Goal: Find specific page/section: Find specific page/section

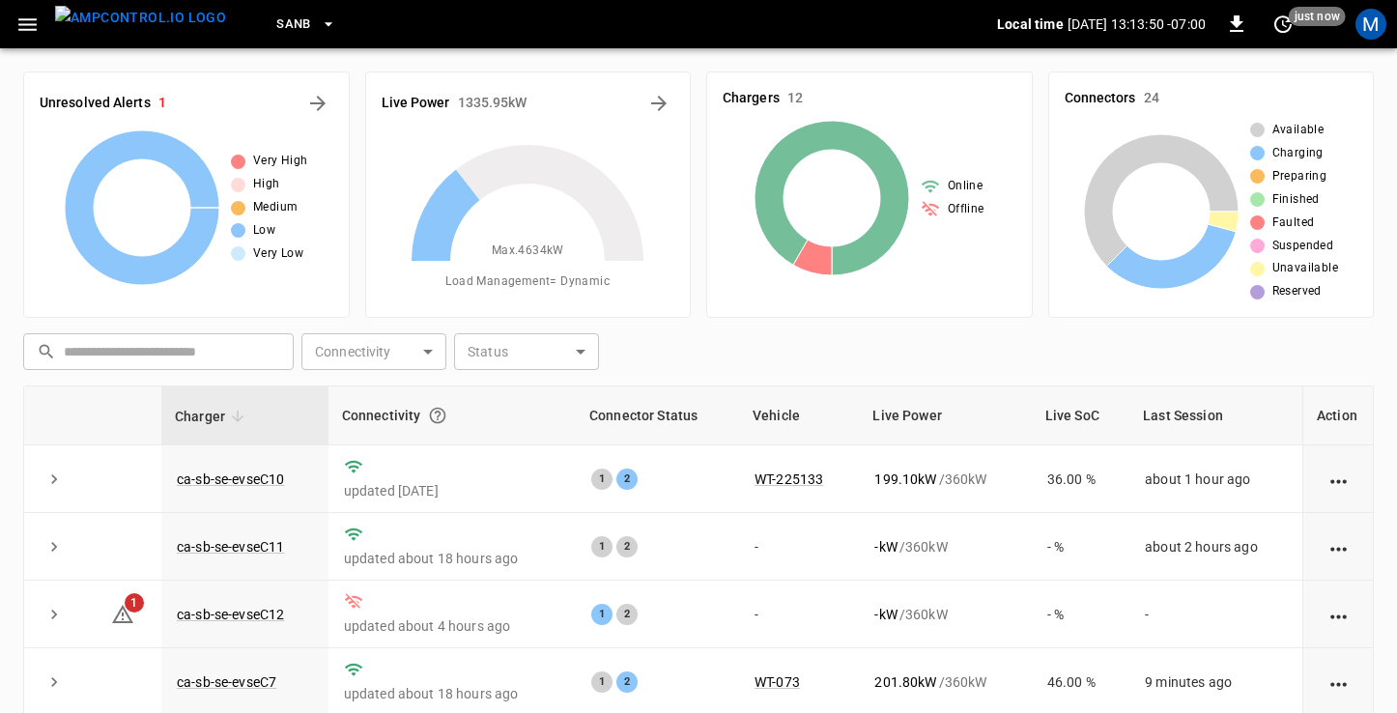
scroll to position [246, 0]
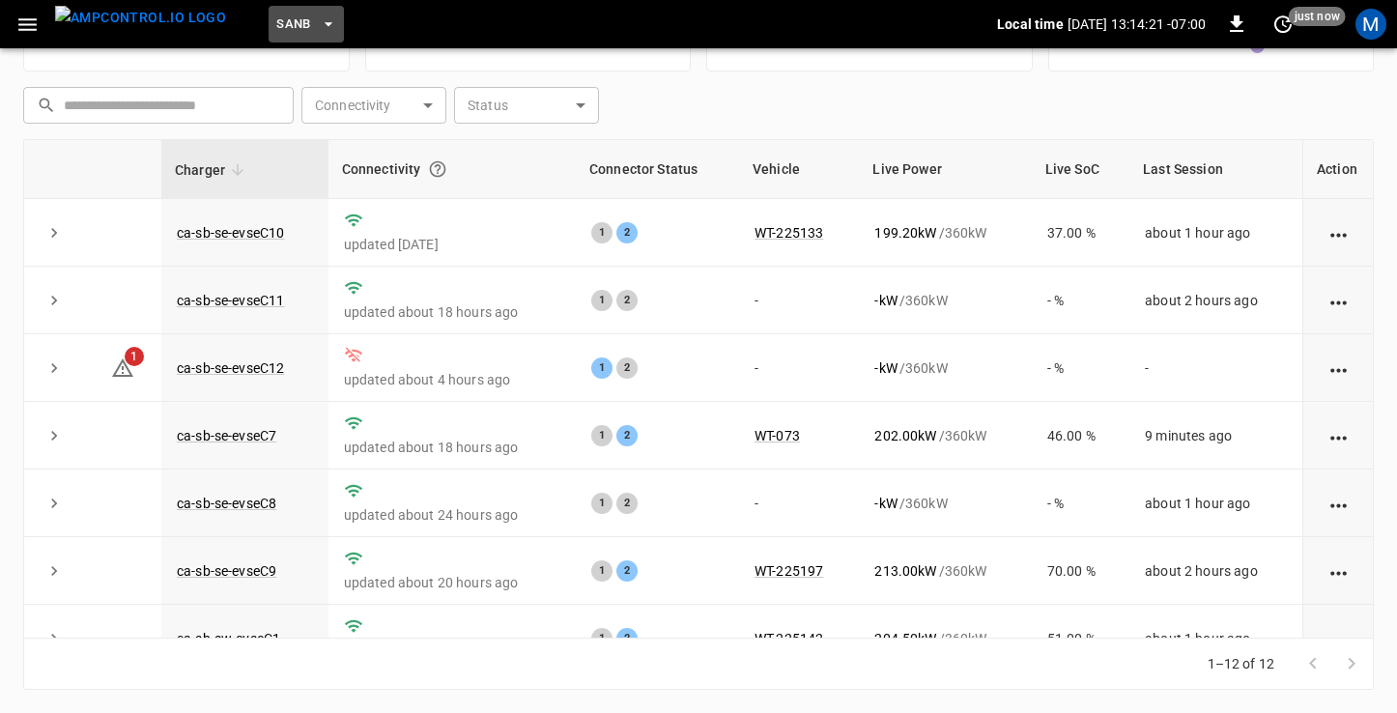
click at [276, 24] on span "SanB" at bounding box center [293, 25] width 35 height 22
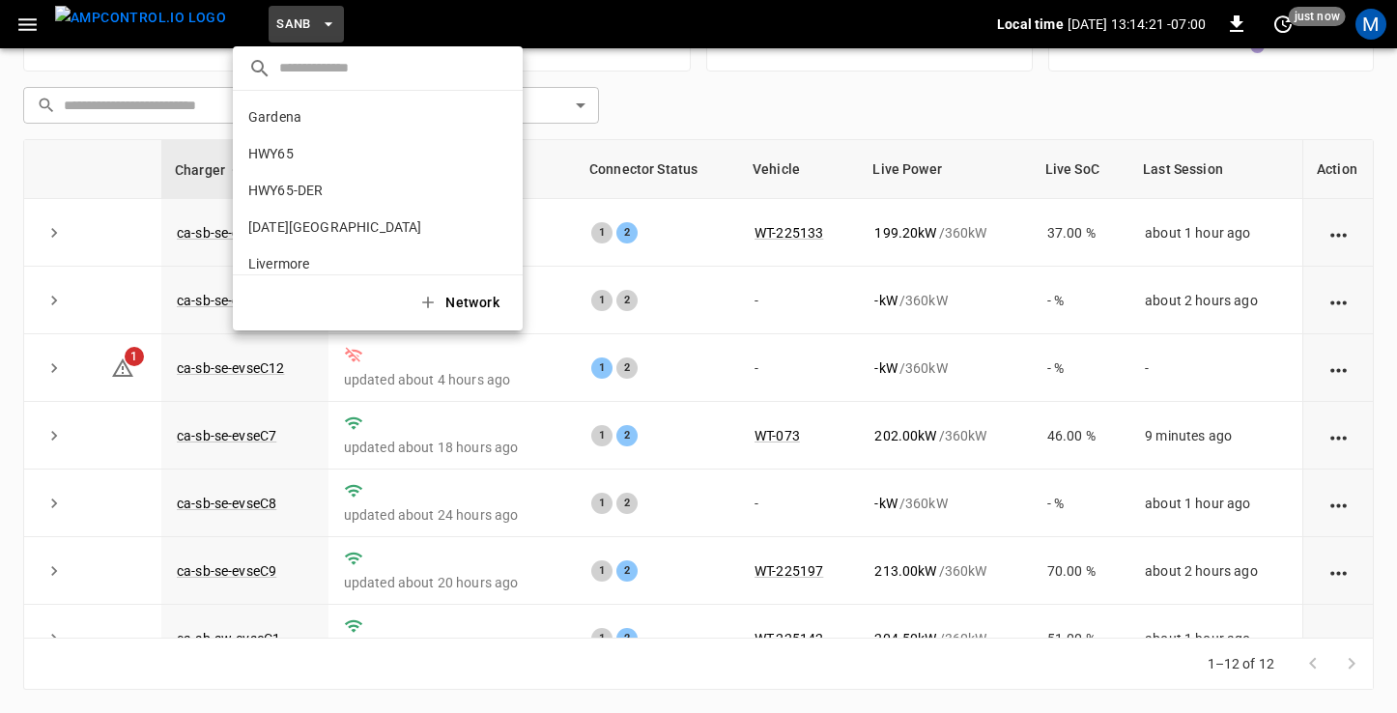
scroll to position [162, 0]
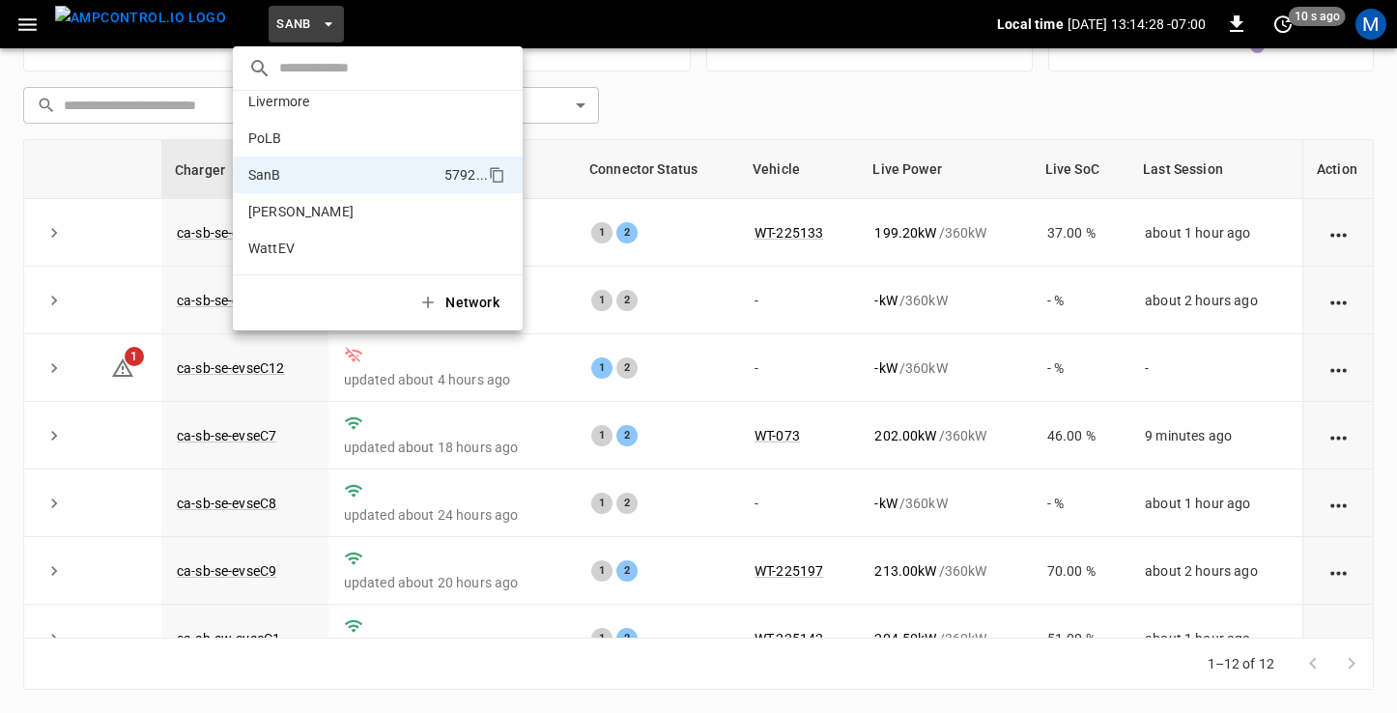
click at [126, 38] on div at bounding box center [698, 356] width 1397 height 713
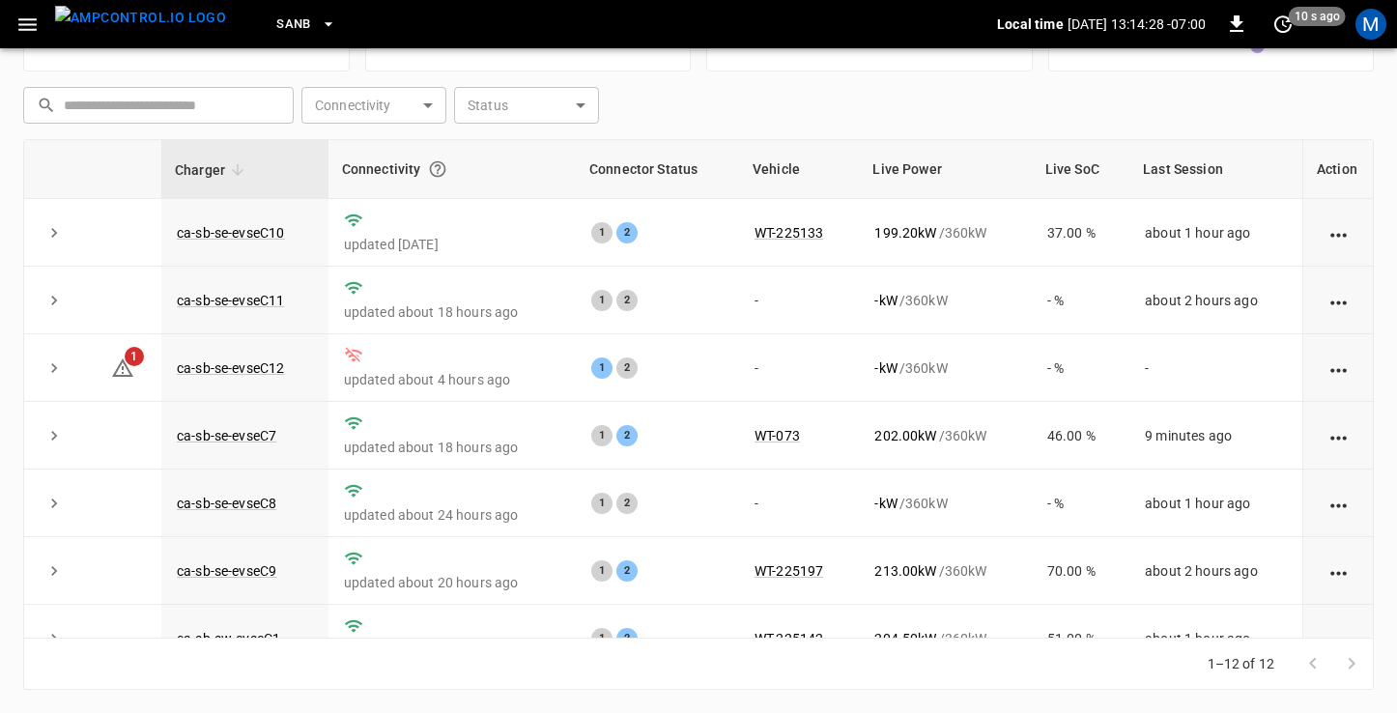
click at [129, 27] on img "menu" at bounding box center [140, 18] width 171 height 24
click at [319, 25] on icon "button" at bounding box center [328, 23] width 19 height 19
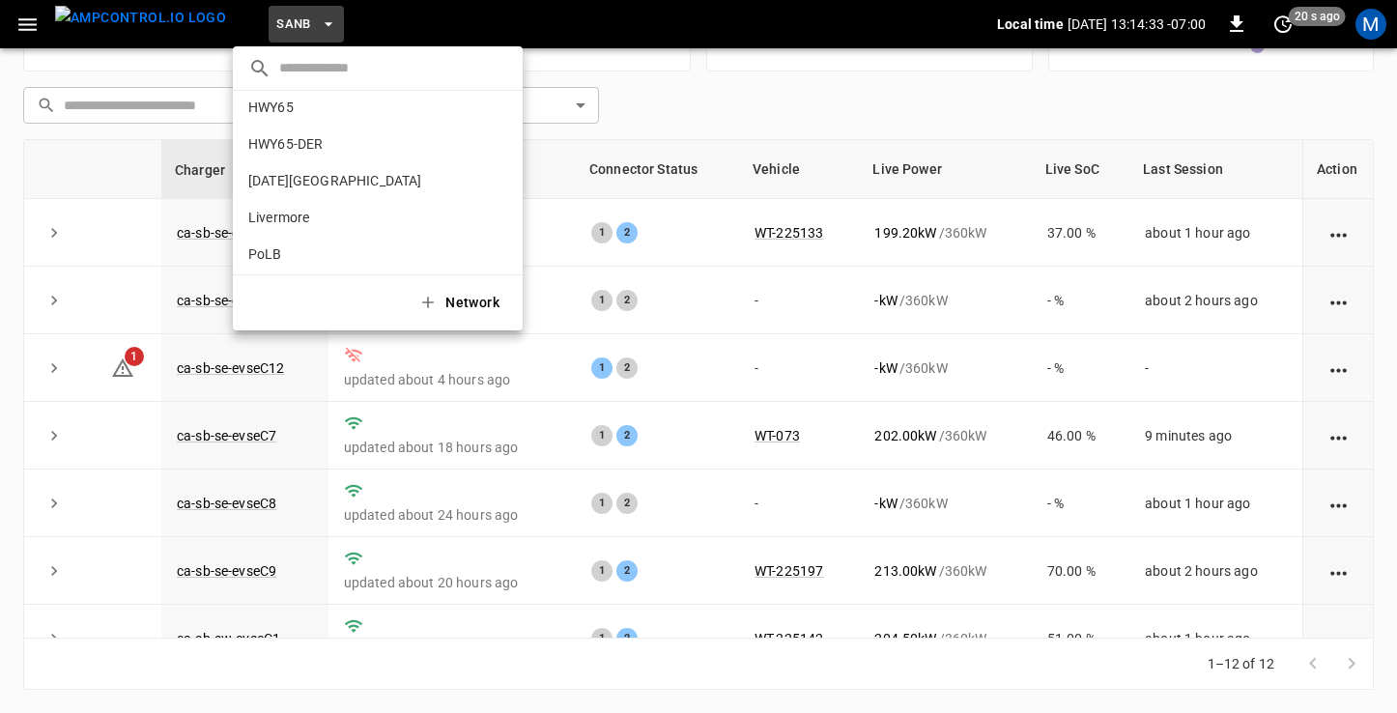
scroll to position [40, 0]
click at [338, 156] on p "HWY65-DER" at bounding box center [338, 150] width 180 height 19
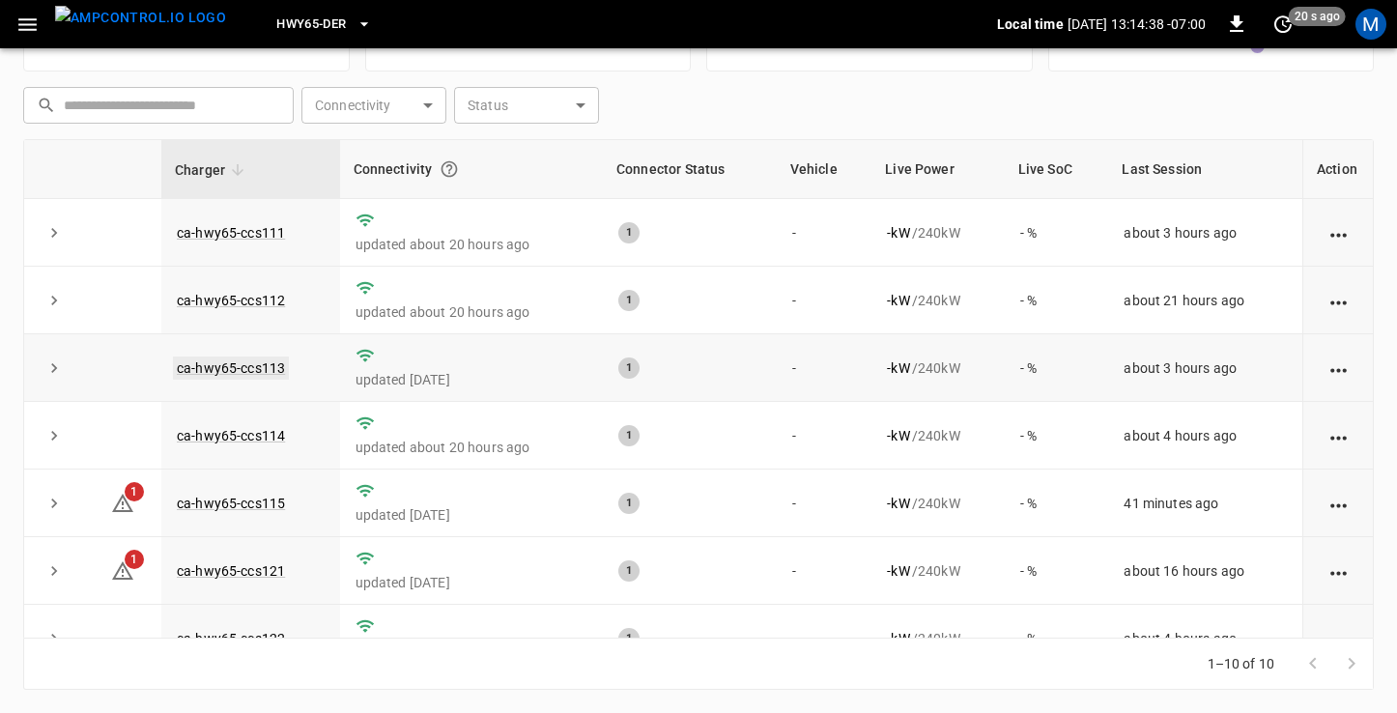
click at [263, 366] on link "ca-hwy65-ccs113" at bounding box center [231, 368] width 116 height 23
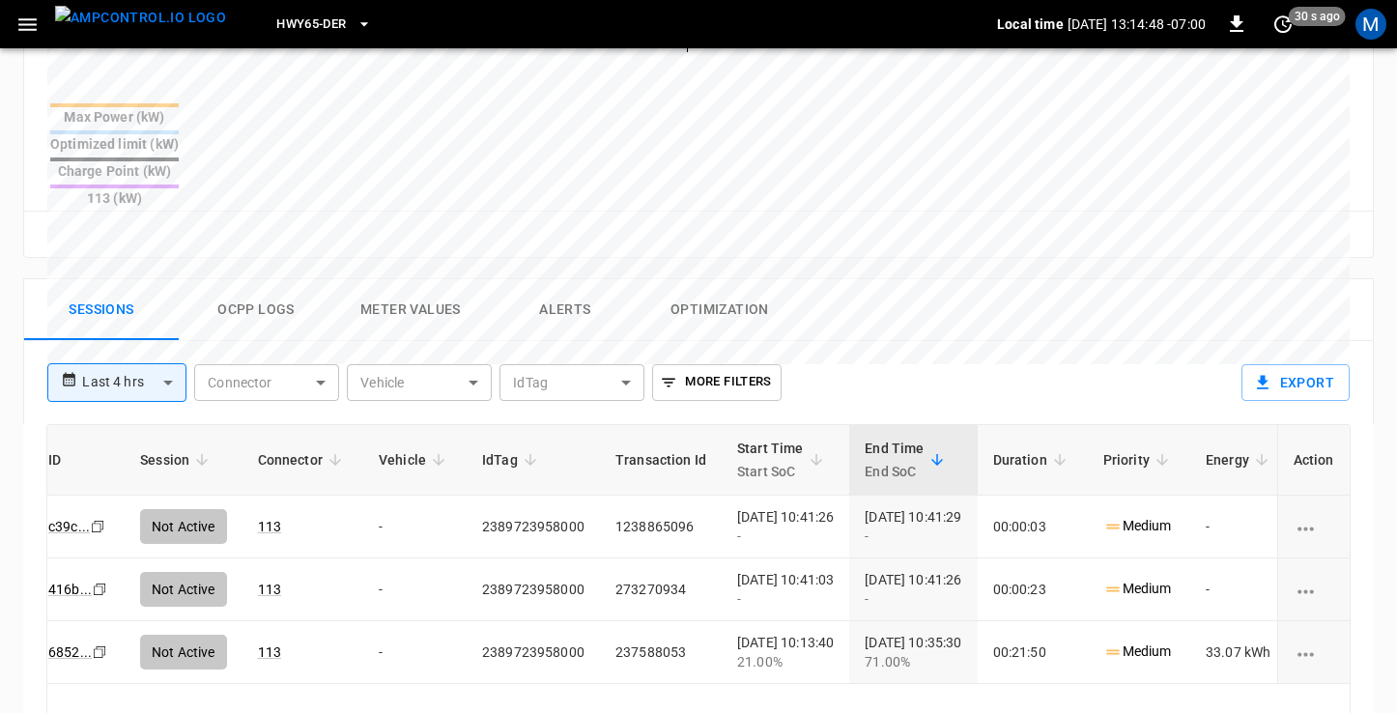
scroll to position [0, 8]
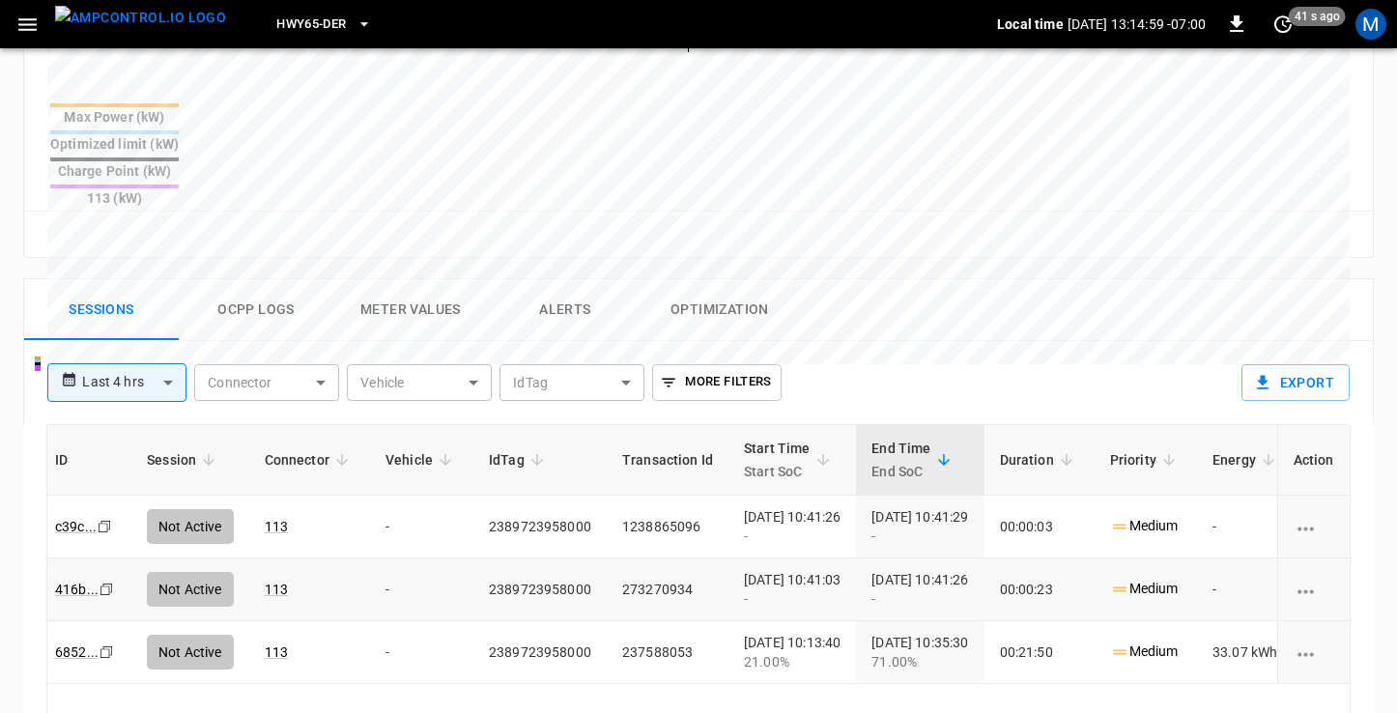
click at [108, 582] on icon "Copy" at bounding box center [106, 589] width 15 height 15
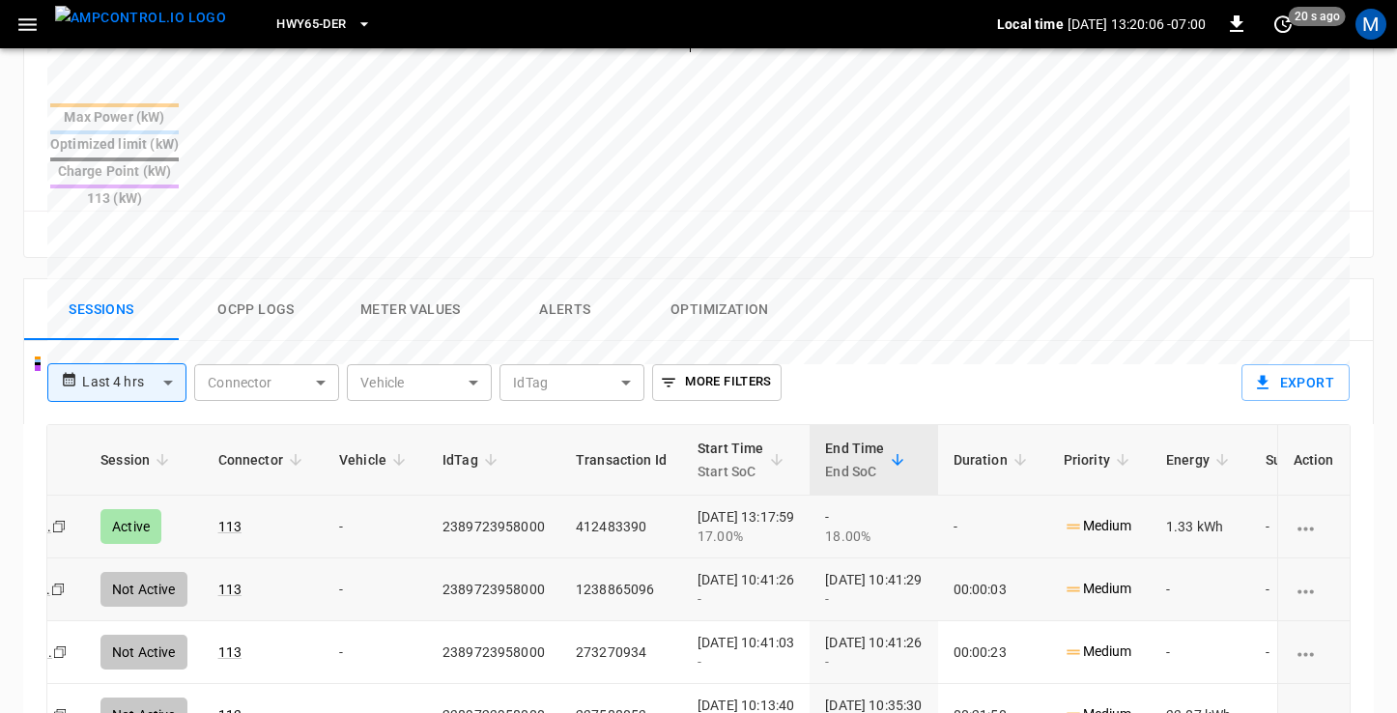
scroll to position [0, 0]
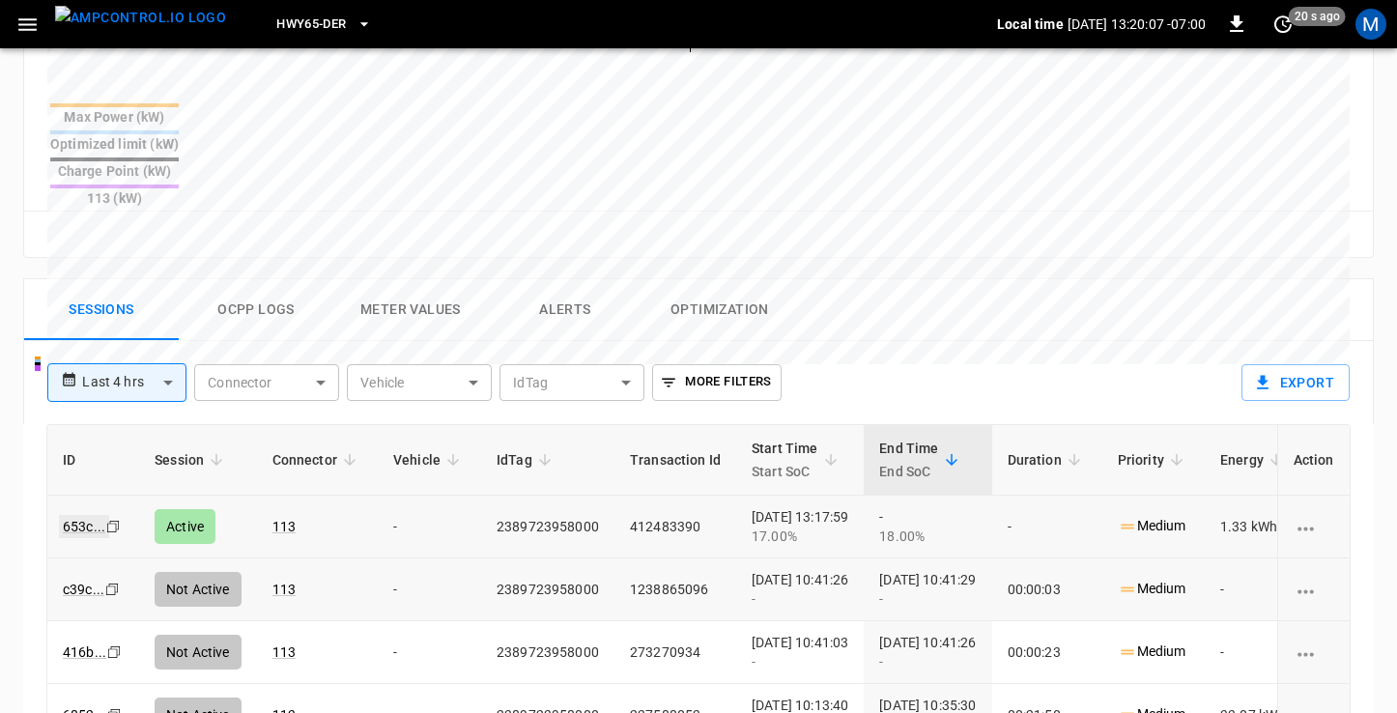
click at [88, 515] on link "653c ..." at bounding box center [84, 526] width 50 height 23
